Goal: Task Accomplishment & Management: Use online tool/utility

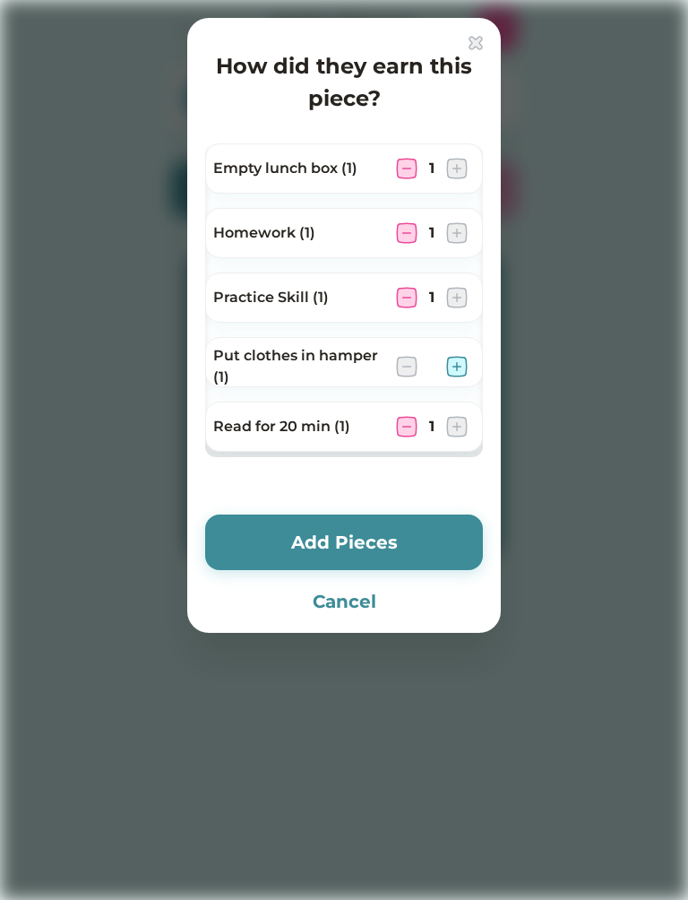
click at [458, 373] on img at bounding box center [457, 367] width 22 height 22
click at [437, 528] on button "Add Pieces" at bounding box center [344, 543] width 278 height 56
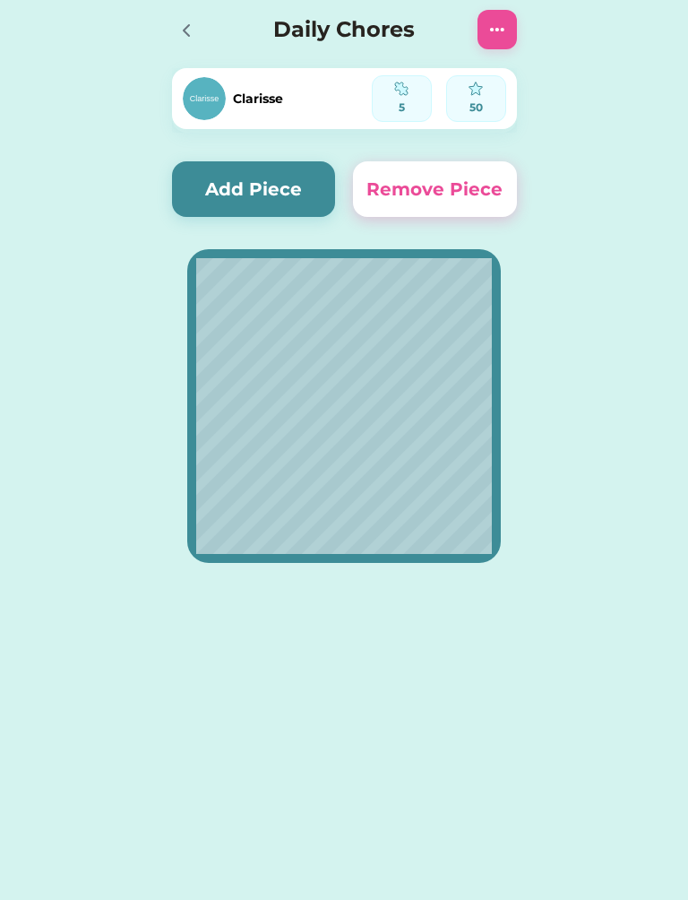
click at [297, 186] on button "Add Piece" at bounding box center [254, 189] width 164 height 56
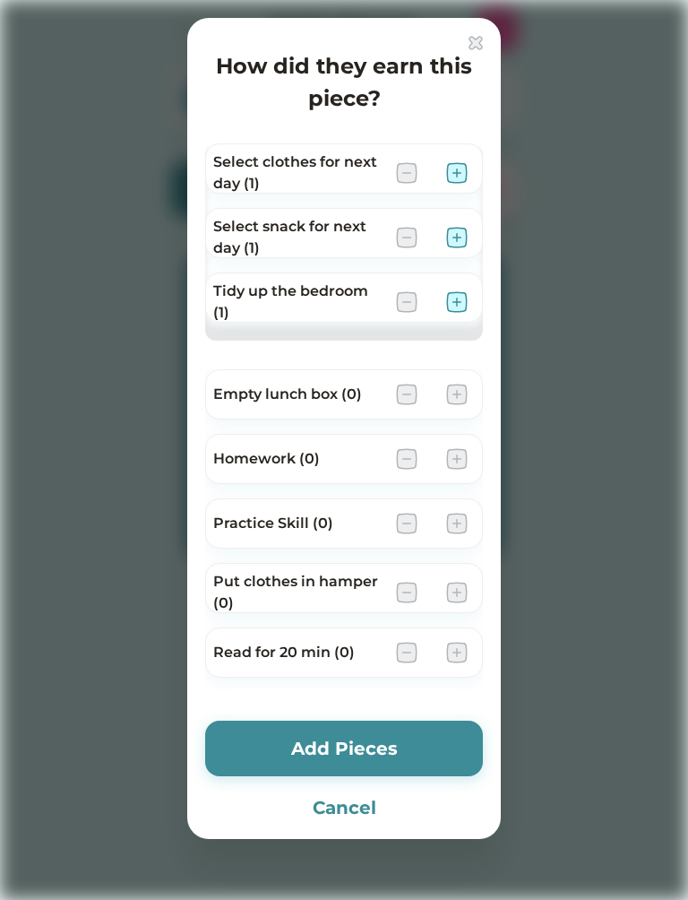
click at [454, 302] on img at bounding box center [457, 302] width 22 height 22
click at [454, 171] on img at bounding box center [457, 173] width 22 height 22
click at [465, 235] on img at bounding box center [457, 238] width 22 height 22
click at [470, 258] on div "Select snack for next day (1) 1" at bounding box center [344, 240] width 278 height 65
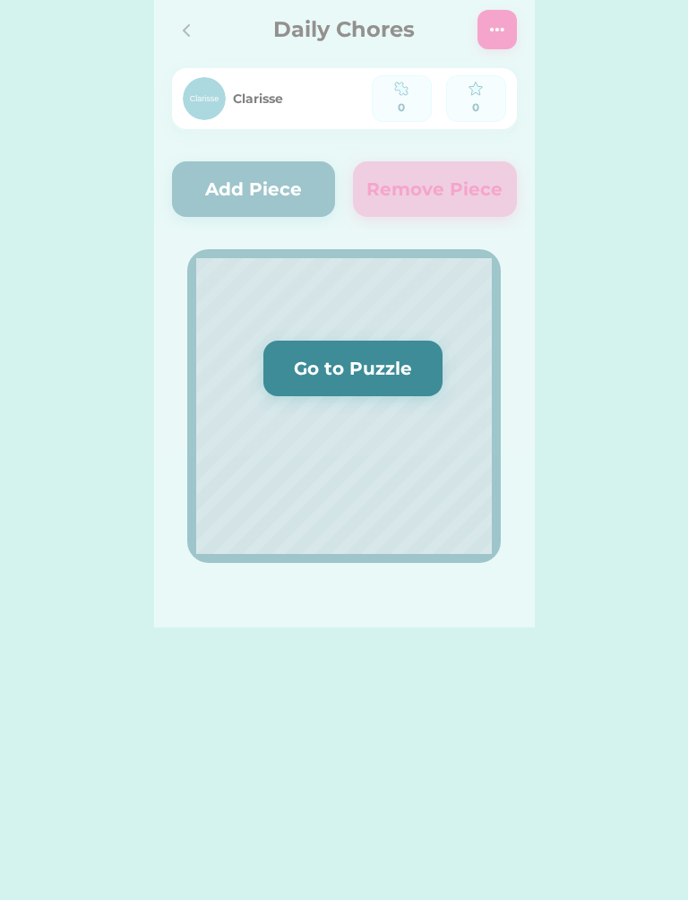
click at [568, 311] on div "Clarisse 0 0 Add Piece Redeem Remove Piece Daily Chores Please wait while your …" at bounding box center [344, 313] width 688 height 627
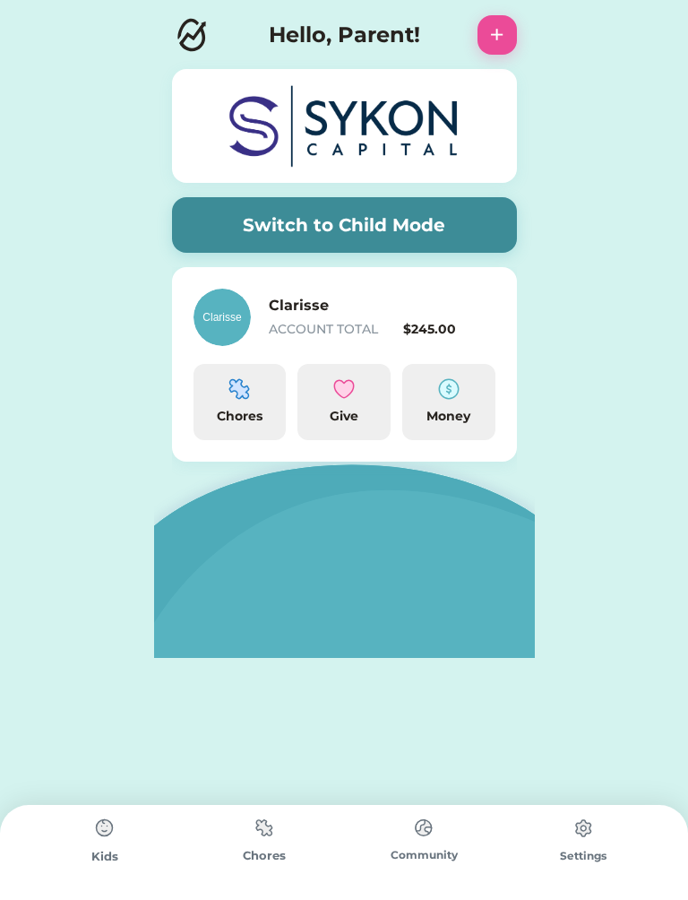
click at [100, 836] on img at bounding box center [105, 828] width 36 height 36
click at [278, 824] on img at bounding box center [265, 827] width 36 height 35
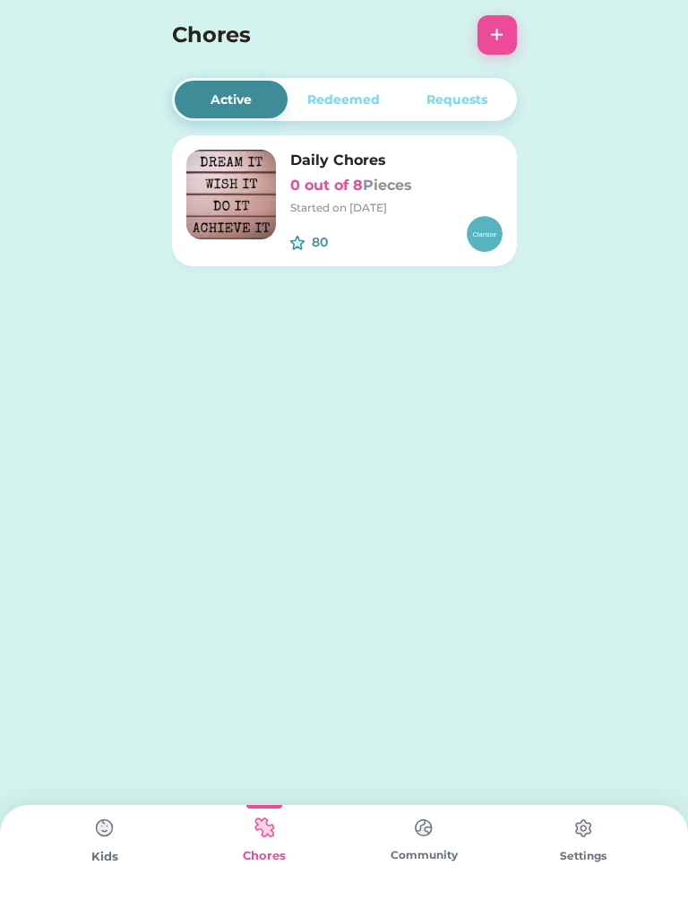
click at [487, 44] on button "+" at bounding box center [497, 34] width 39 height 39
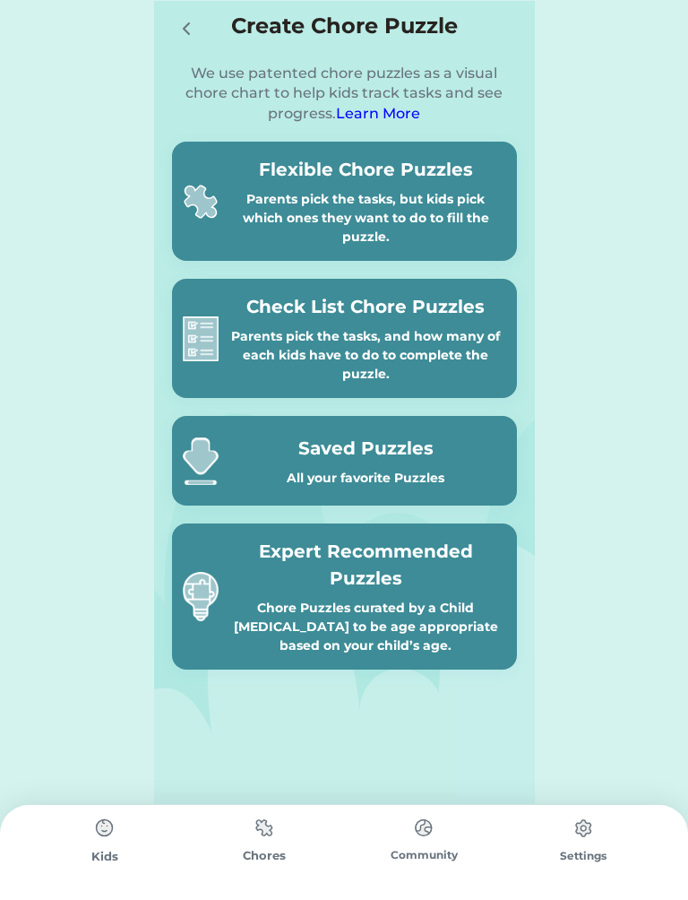
click at [181, 13] on div at bounding box center [190, 28] width 36 height 36
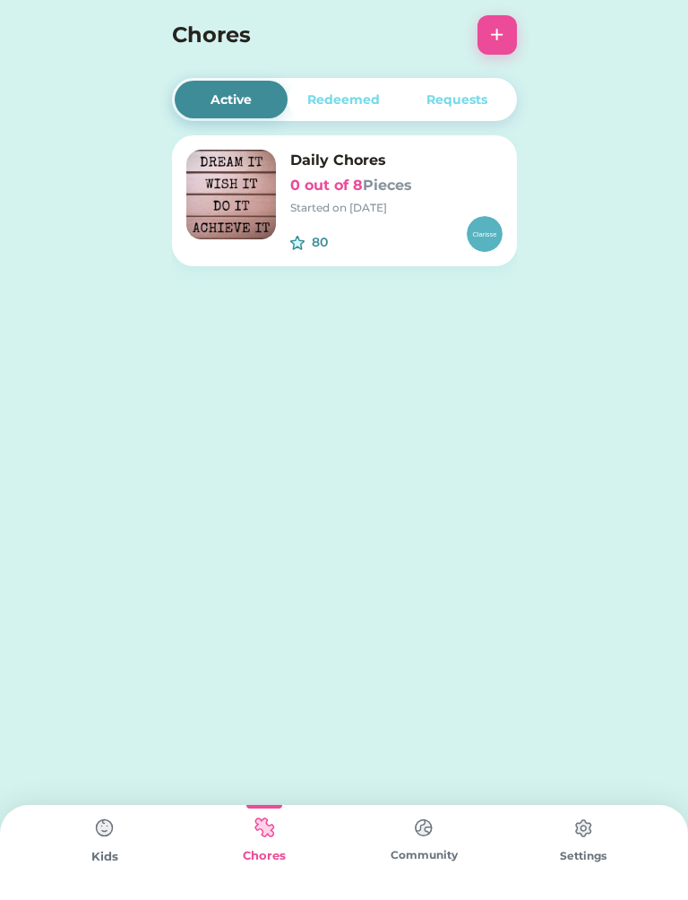
click at [338, 91] on div "Redeemed" at bounding box center [343, 100] width 73 height 19
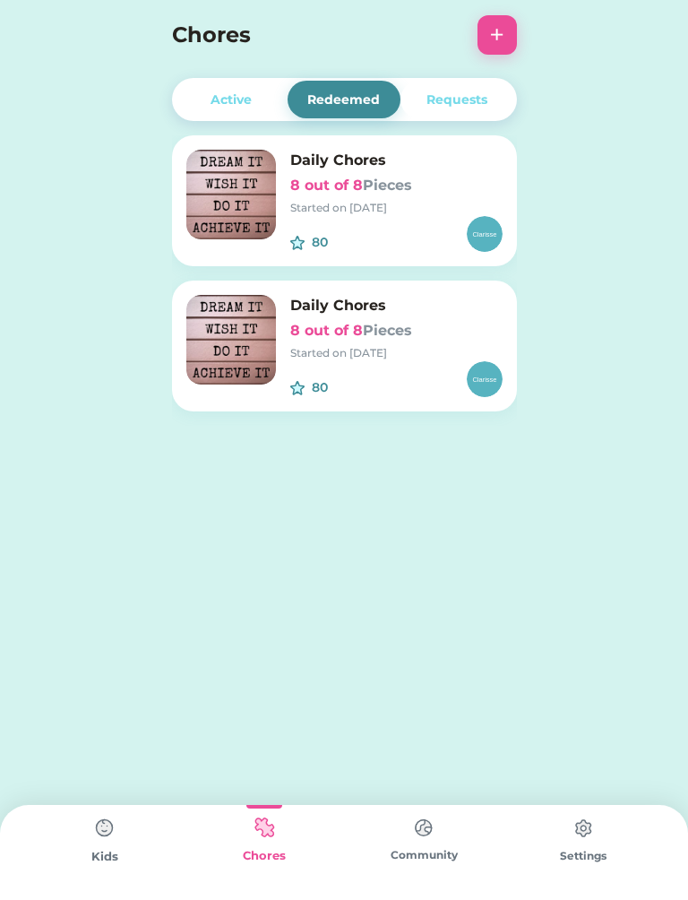
click at [468, 98] on div "Requests" at bounding box center [457, 100] width 61 height 19
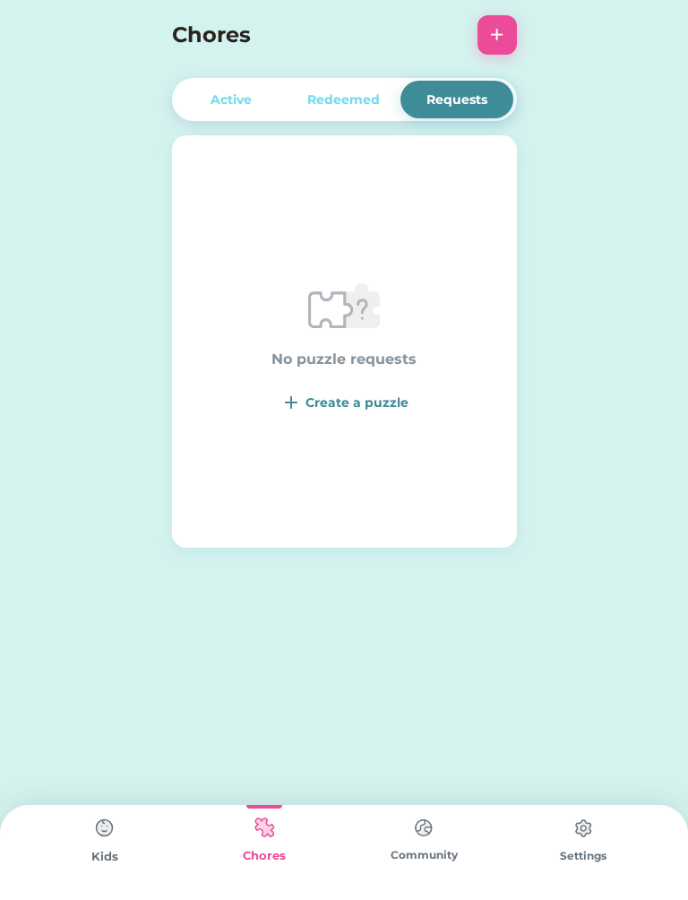
click at [313, 409] on div "Create a puzzle" at bounding box center [357, 403] width 103 height 19
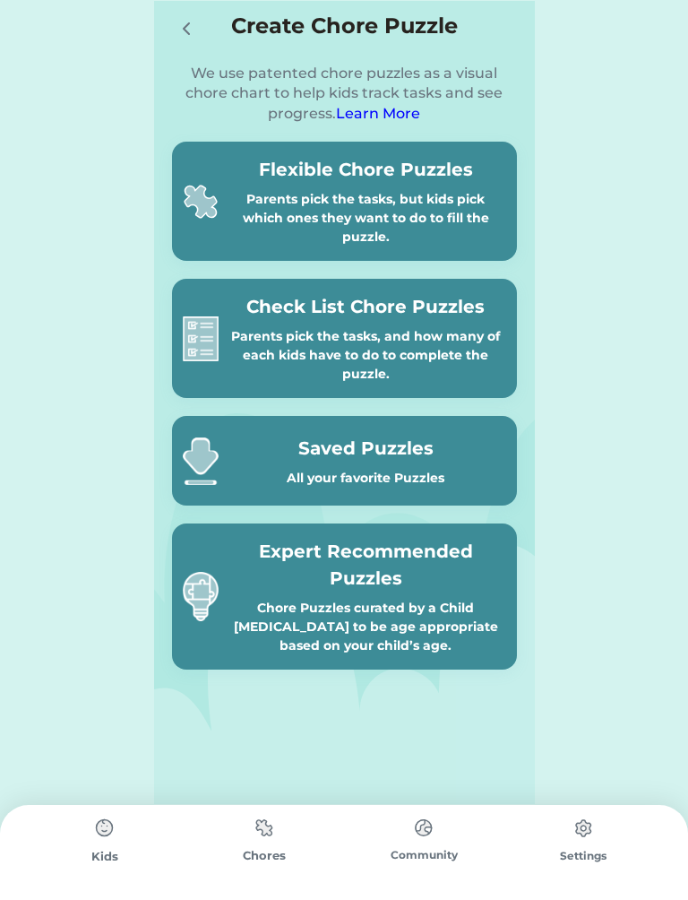
click at [180, 29] on icon at bounding box center [187, 29] width 22 height 22
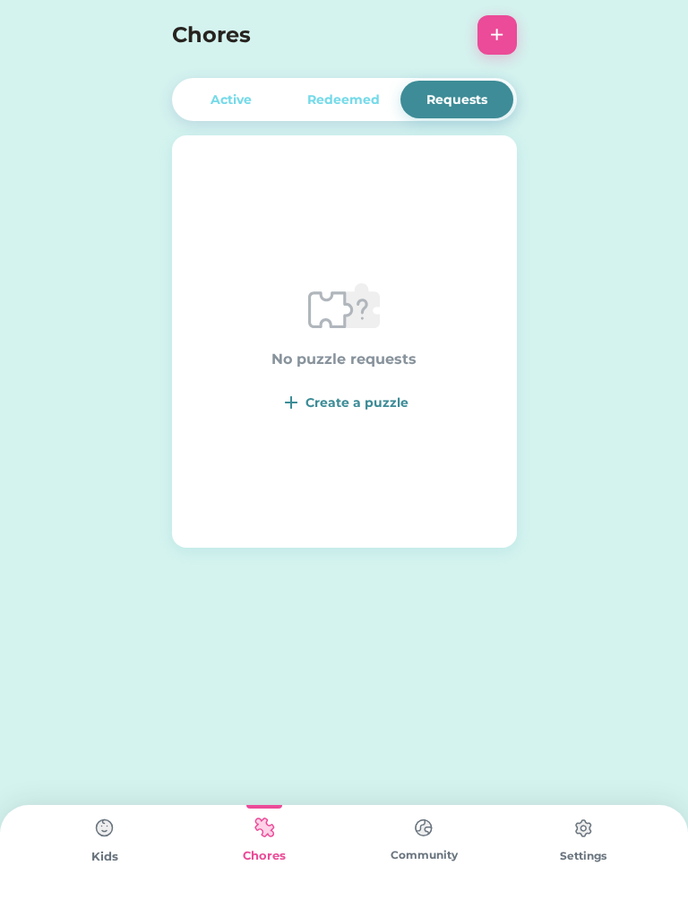
click at [438, 821] on img at bounding box center [424, 827] width 36 height 35
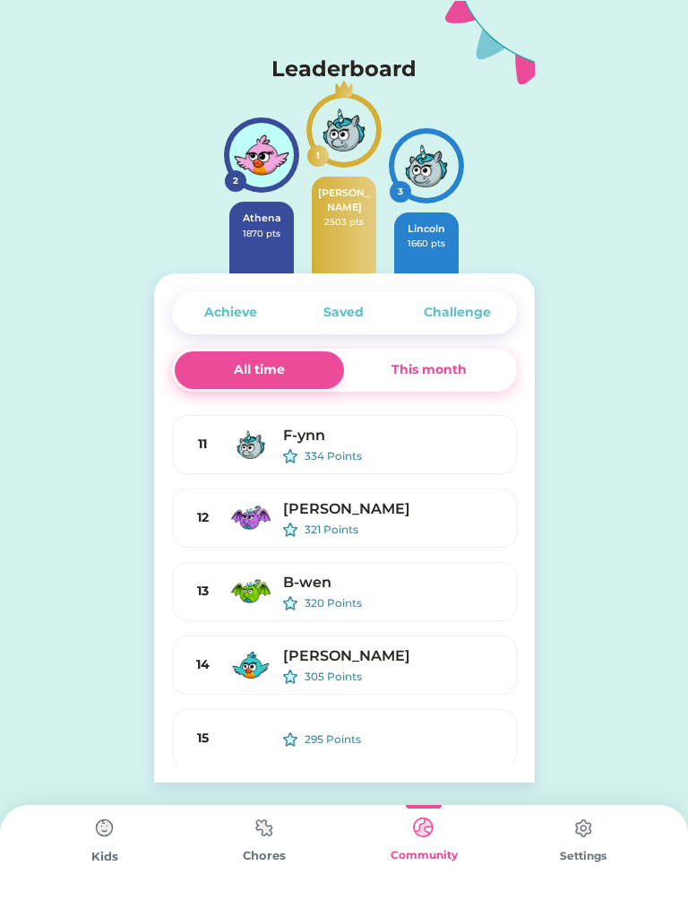
scroll to position [450, 0]
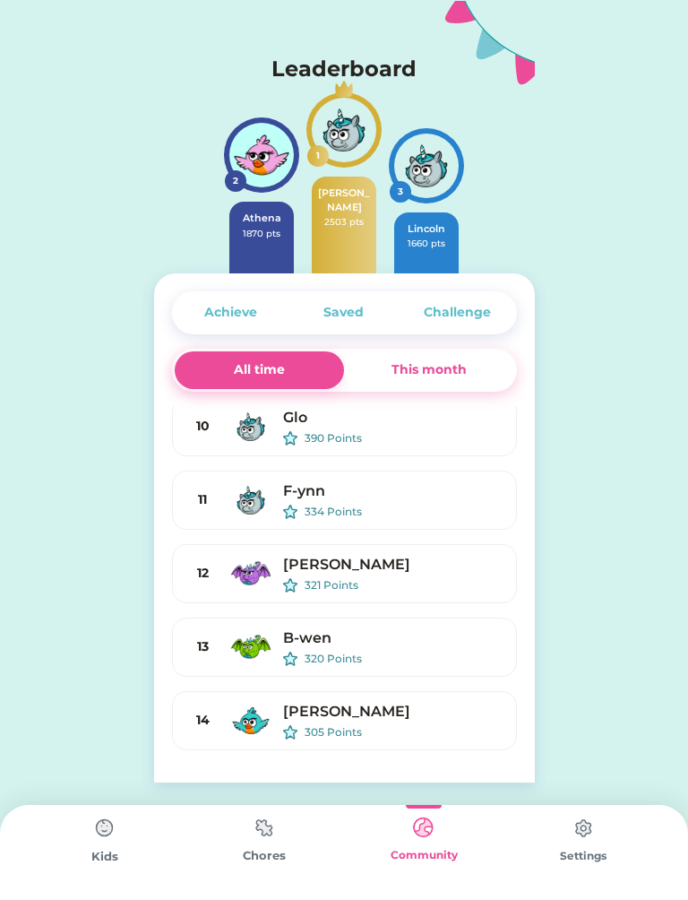
click at [276, 835] on img at bounding box center [265, 827] width 36 height 35
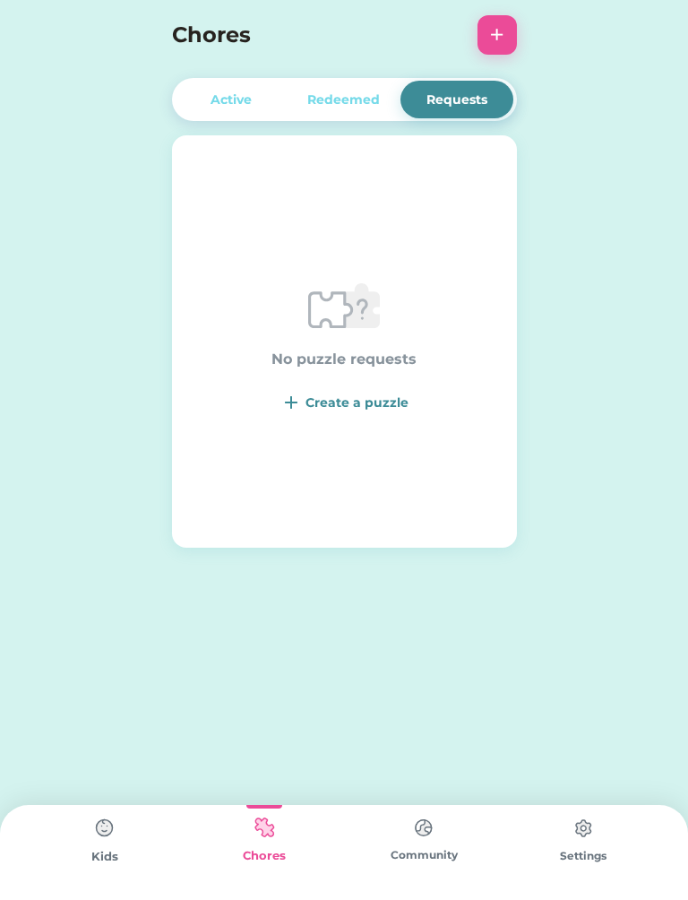
click at [317, 63] on div "Active Redeemed Requests Daily Chores 0 out of 8 Pieces Started on 9/23/25 80 $…" at bounding box center [344, 327] width 381 height 655
click at [369, 96] on div "Redeemed" at bounding box center [343, 100] width 73 height 19
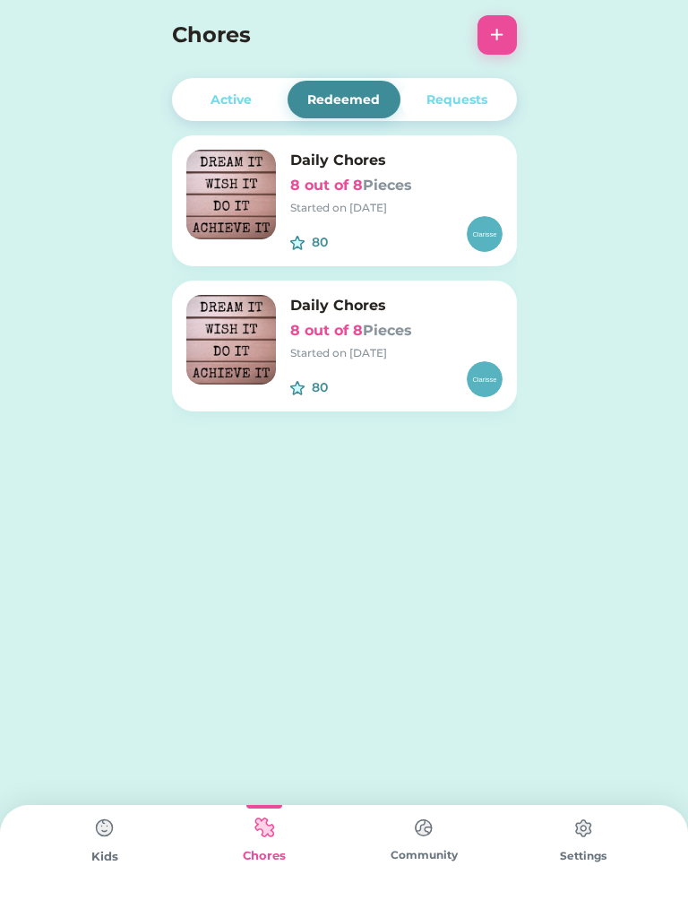
click at [467, 830] on div "Community" at bounding box center [424, 852] width 160 height 95
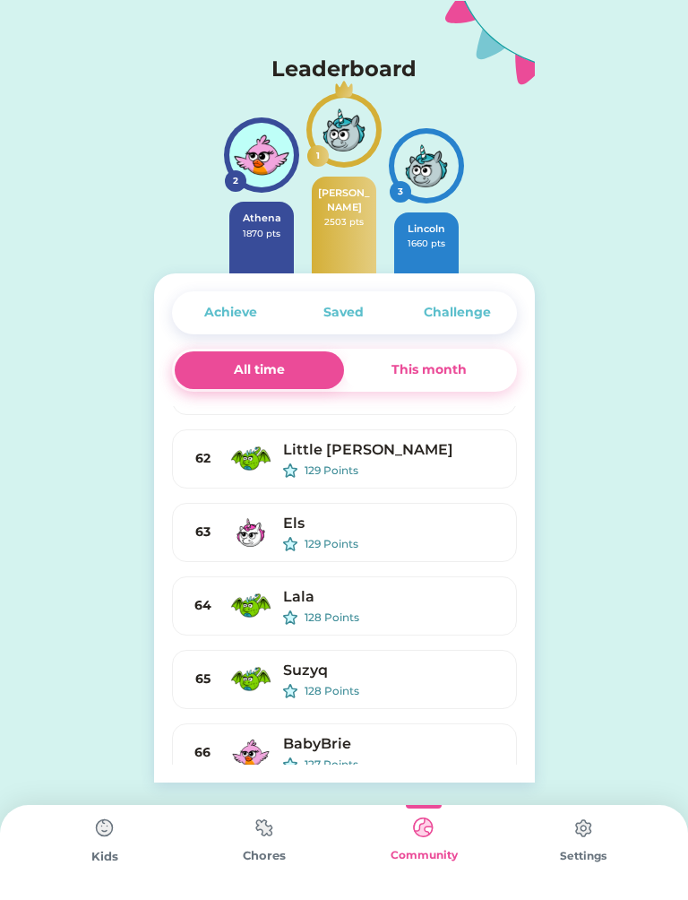
click at [456, 376] on div "This month" at bounding box center [429, 369] width 75 height 19
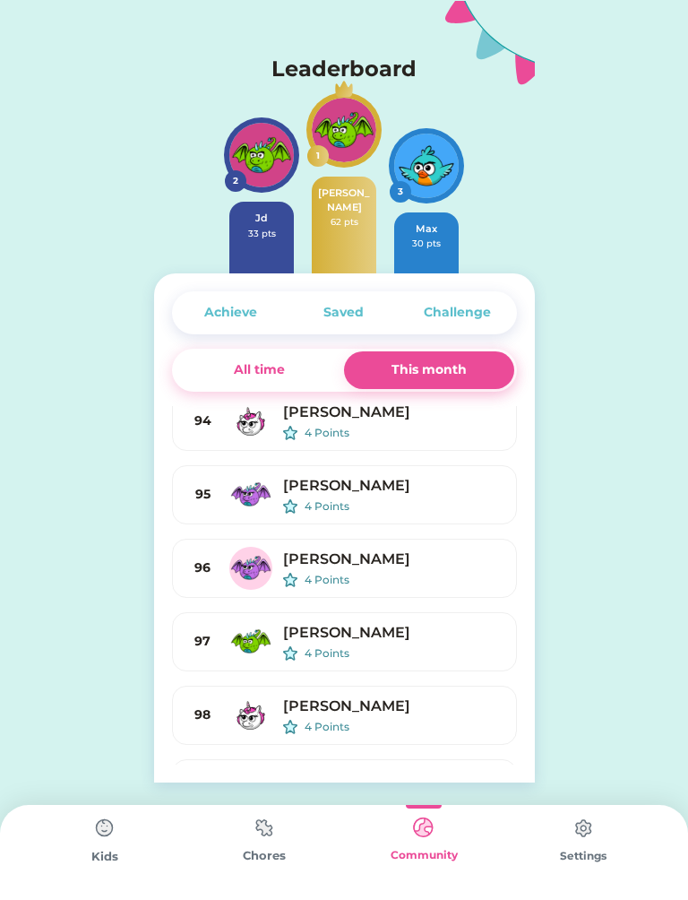
scroll to position [6648, 0]
click at [359, 567] on div "Harper" at bounding box center [392, 560] width 219 height 22
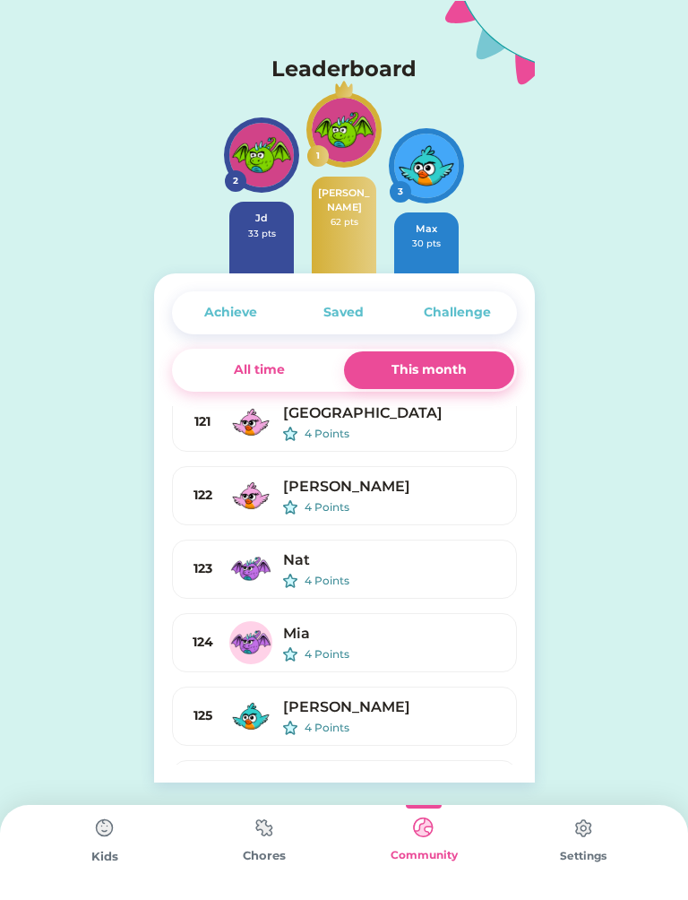
click at [594, 655] on div "Active Redeemed Requests Daily Chores 0 out of 8 Pieces Started on 9/23/25 80 $…" at bounding box center [344, 391] width 688 height 783
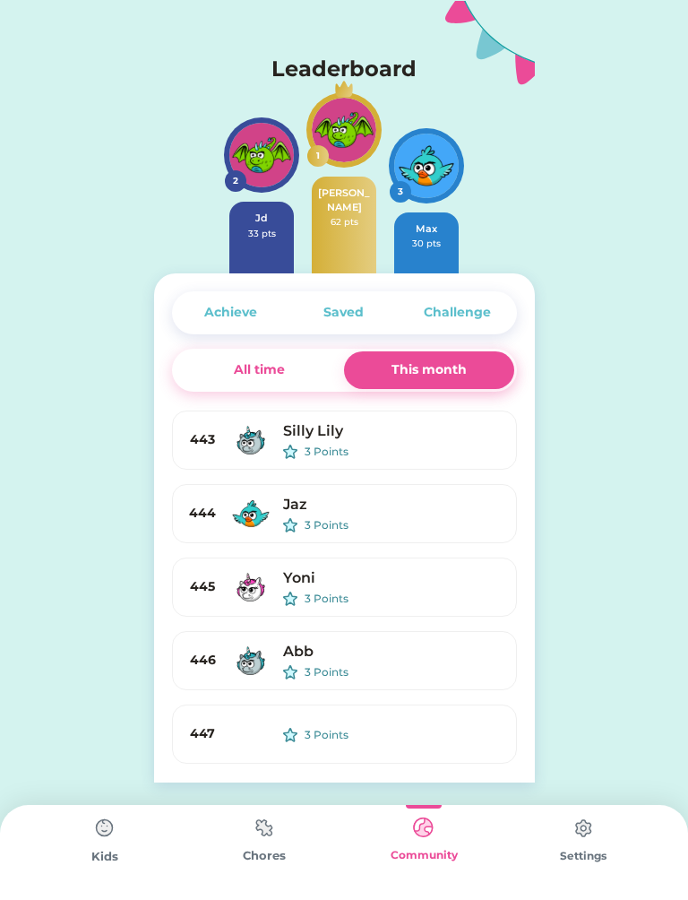
scroll to position [32234, 0]
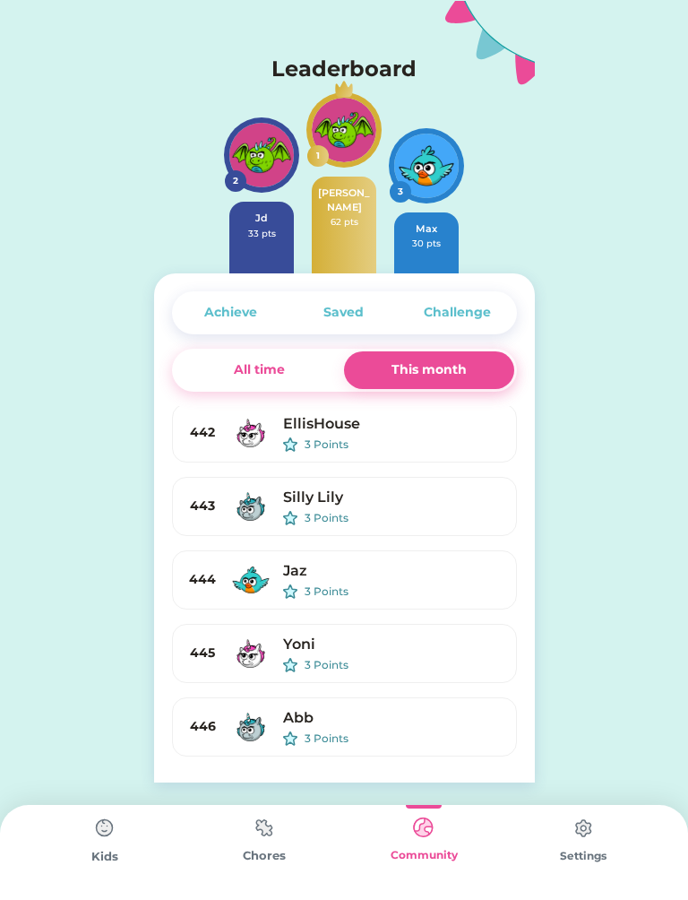
click at [349, 297] on div "Saved" at bounding box center [344, 313] width 113 height 38
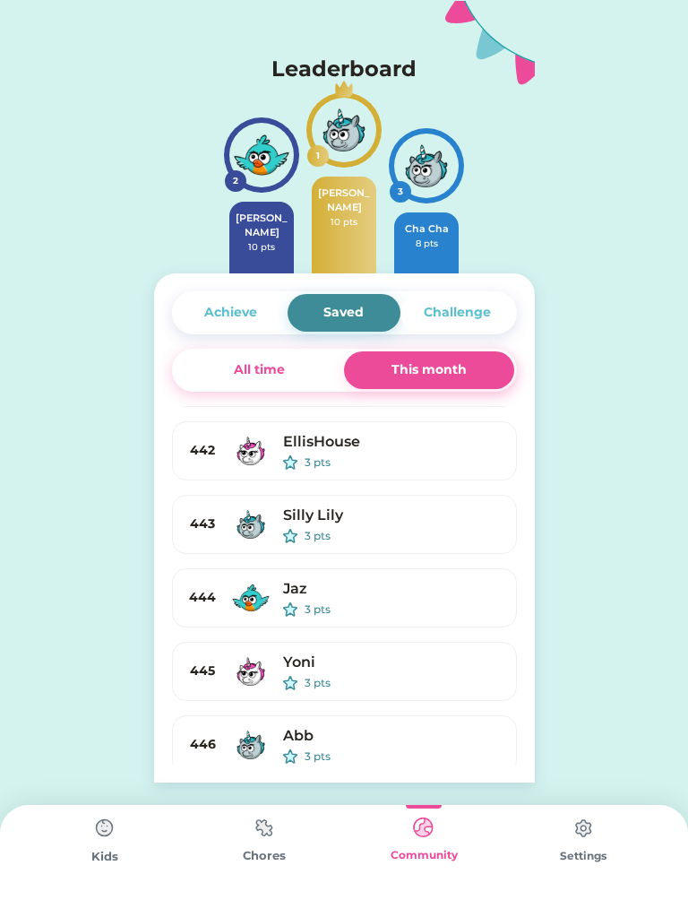
click at [447, 312] on div "Challenge" at bounding box center [457, 312] width 67 height 19
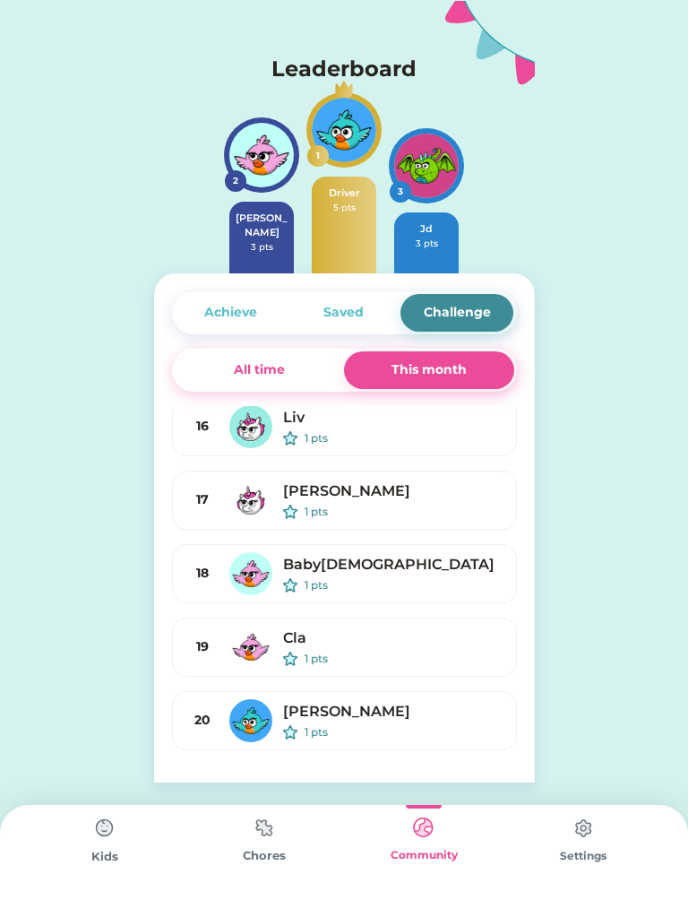
scroll to position [891, 0]
click at [247, 313] on div "Achieve" at bounding box center [230, 312] width 53 height 19
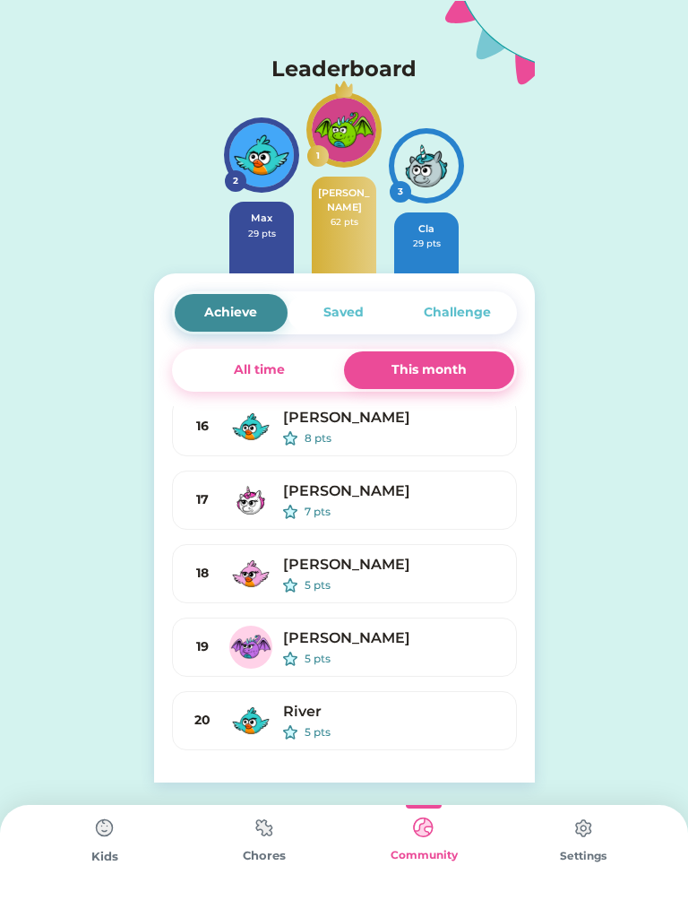
click at [352, 315] on div "Saved" at bounding box center [344, 312] width 40 height 19
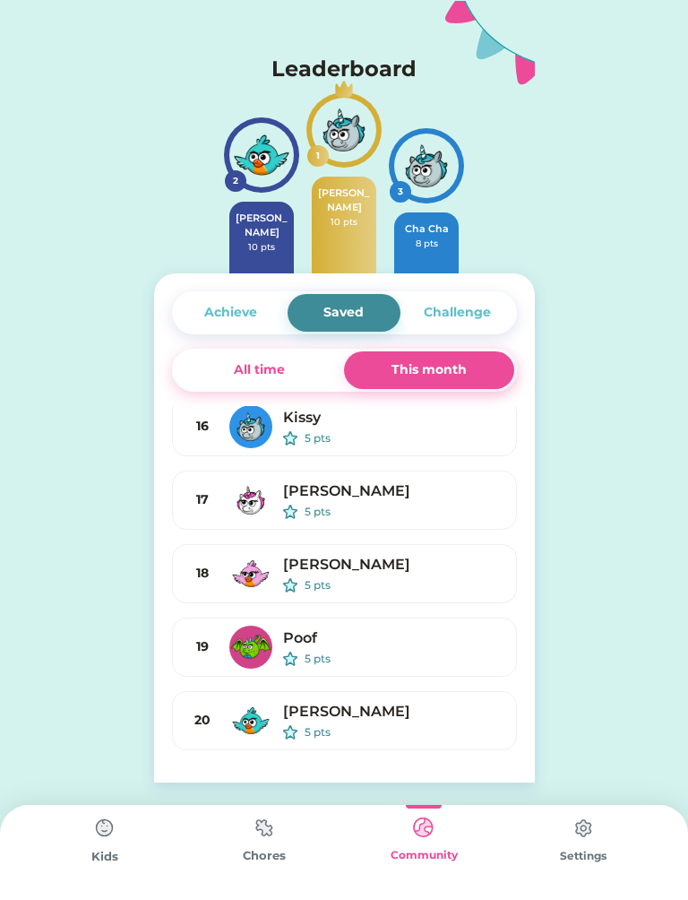
click at [463, 305] on div "Challenge" at bounding box center [457, 312] width 67 height 19
